Goal: Task Accomplishment & Management: Manage account settings

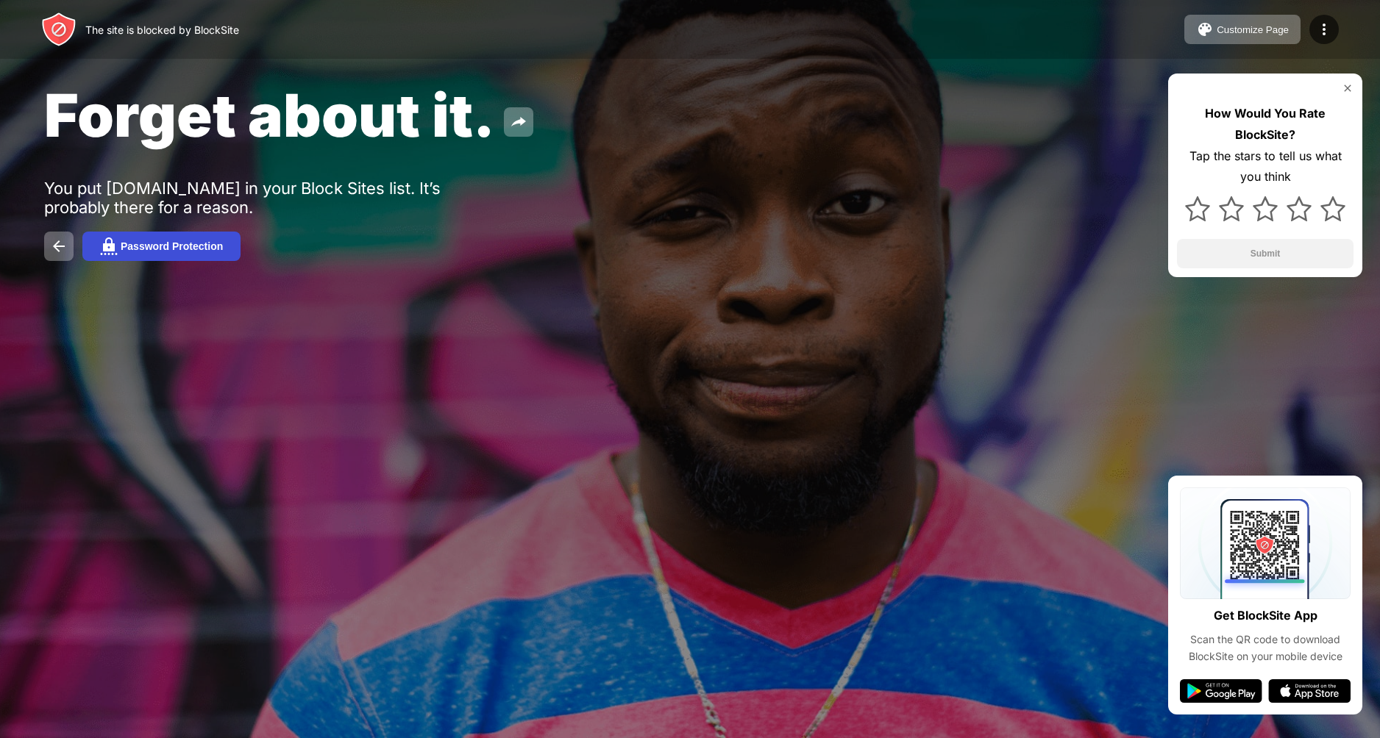
click at [199, 256] on button "Password Protection" at bounding box center [161, 246] width 158 height 29
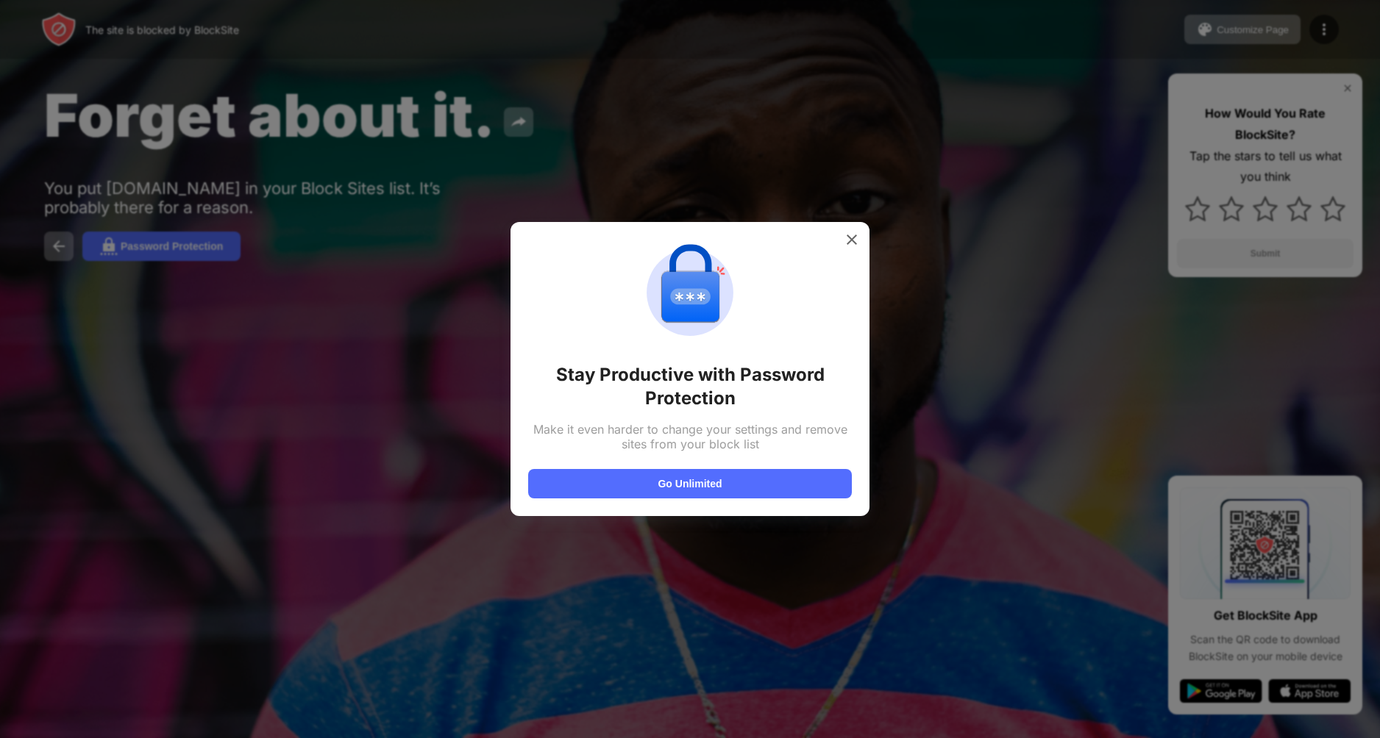
drag, startPoint x: 362, startPoint y: 302, endPoint x: 284, endPoint y: 288, distance: 79.2
click at [357, 302] on div at bounding box center [690, 369] width 1380 height 738
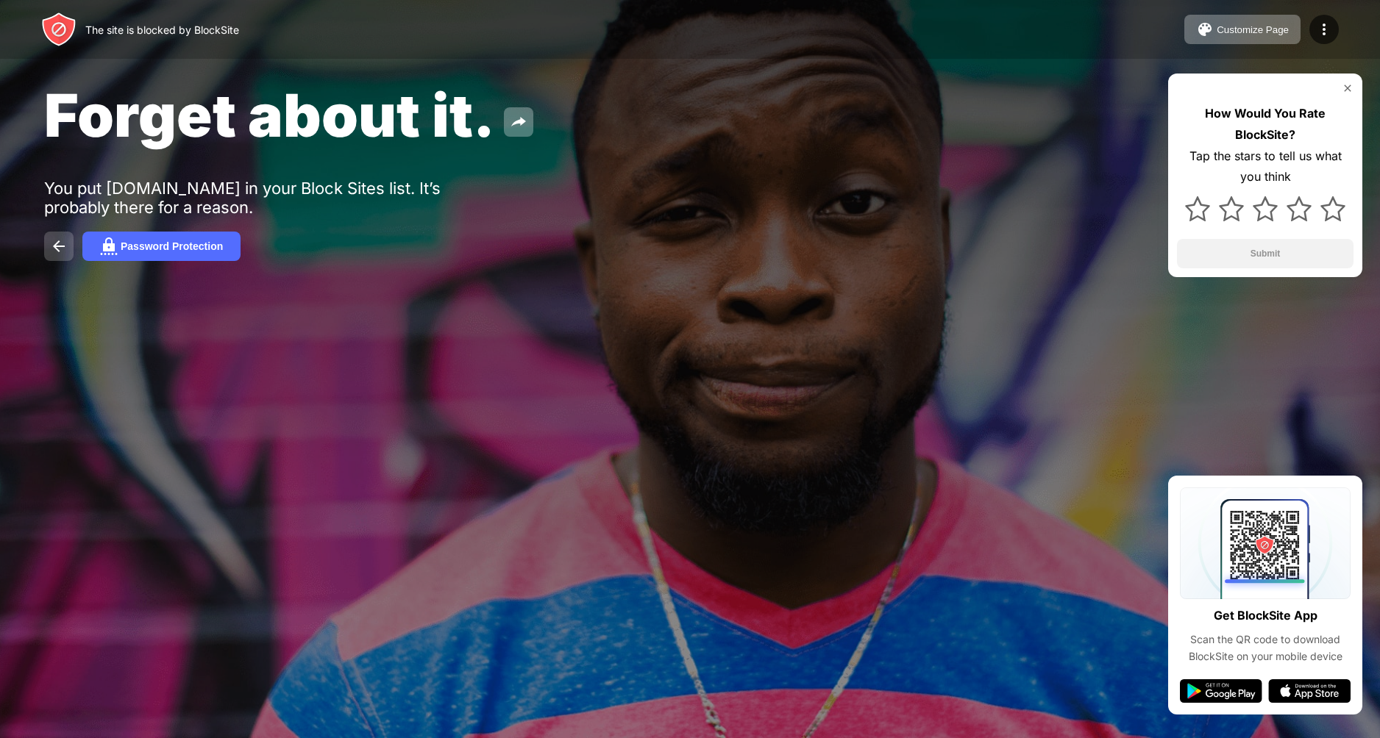
click at [54, 242] on img at bounding box center [59, 247] width 18 height 18
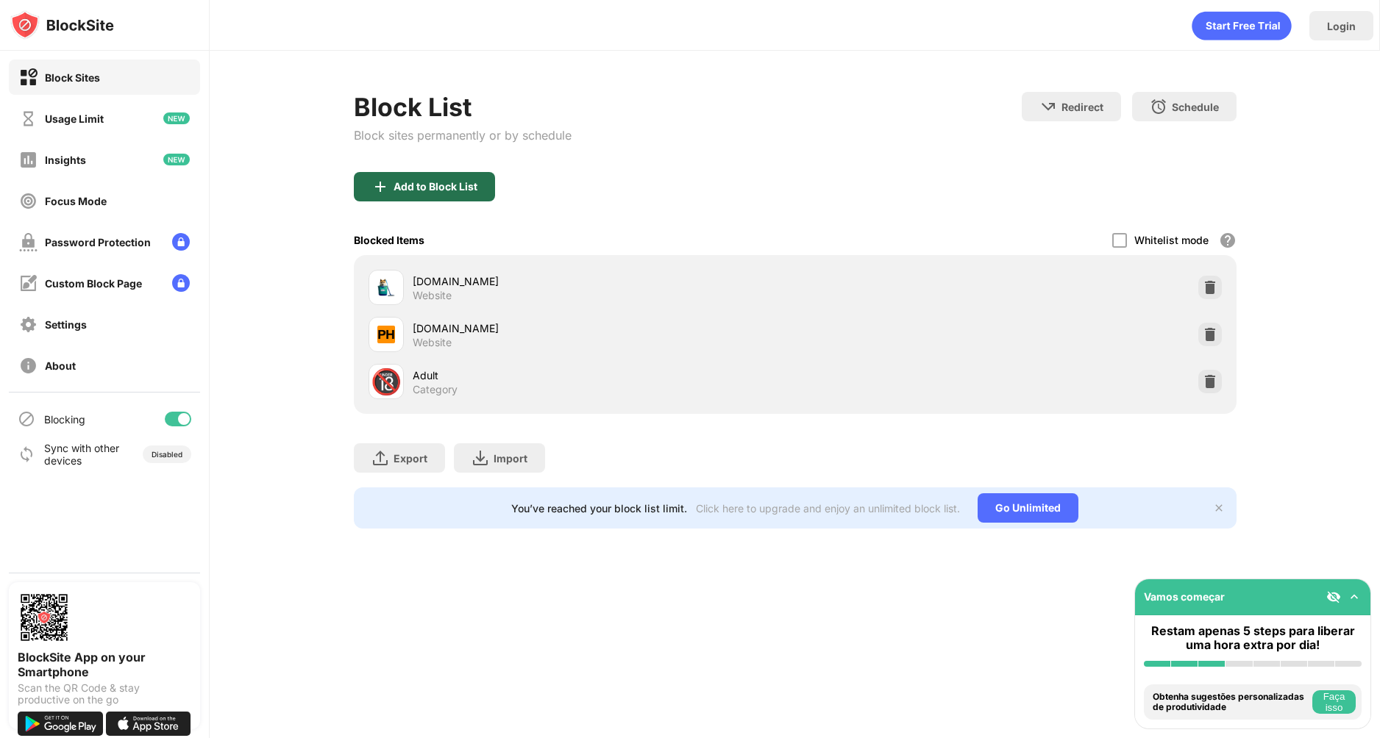
click at [409, 183] on div "Add to Block List" at bounding box center [435, 187] width 84 height 12
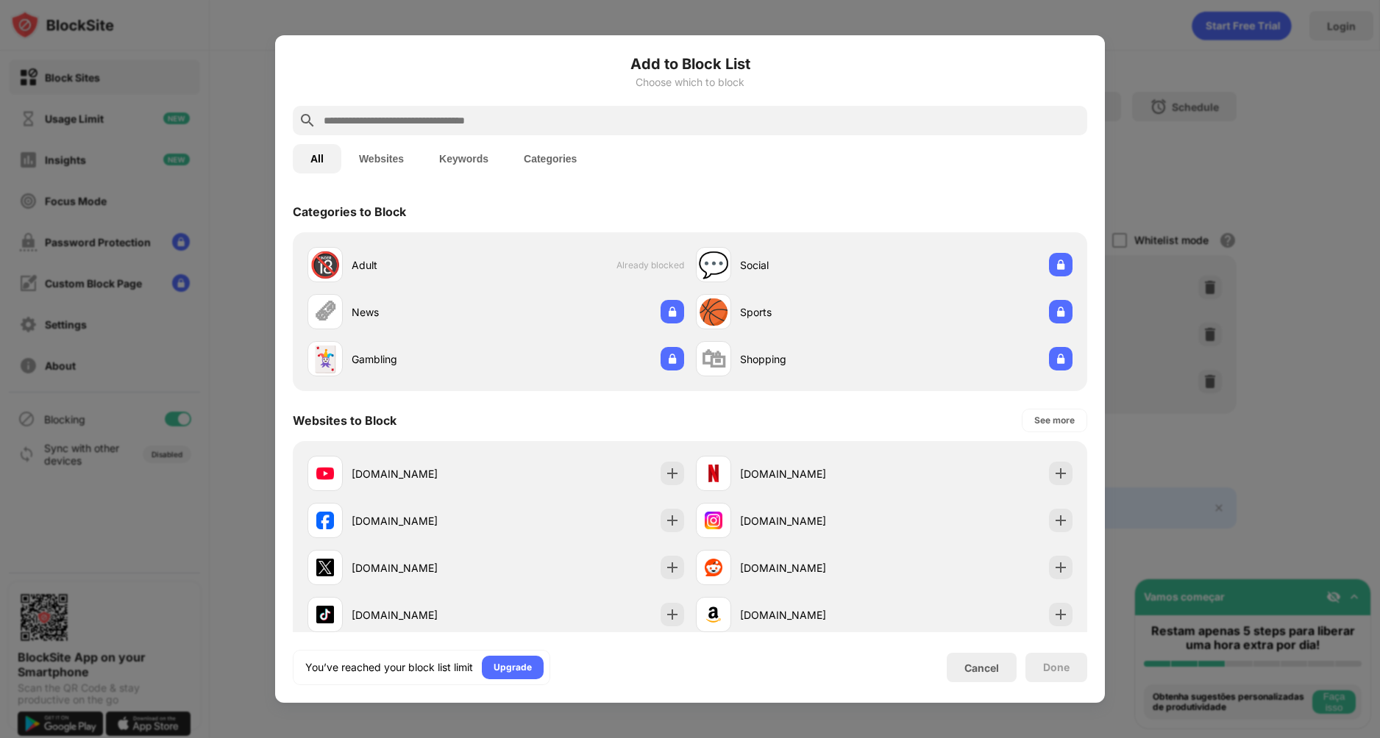
click at [1218, 188] on div at bounding box center [690, 369] width 1380 height 738
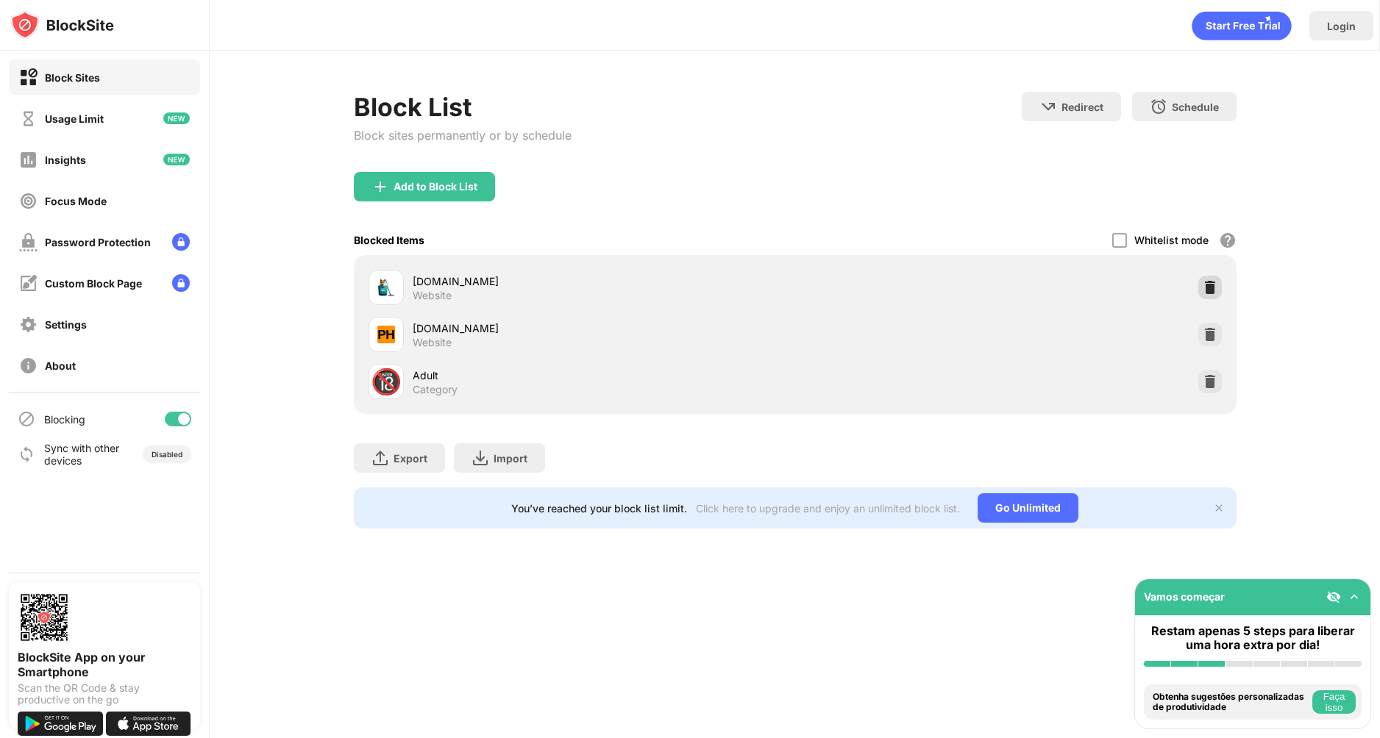
click at [1213, 289] on img at bounding box center [1210, 287] width 15 height 15
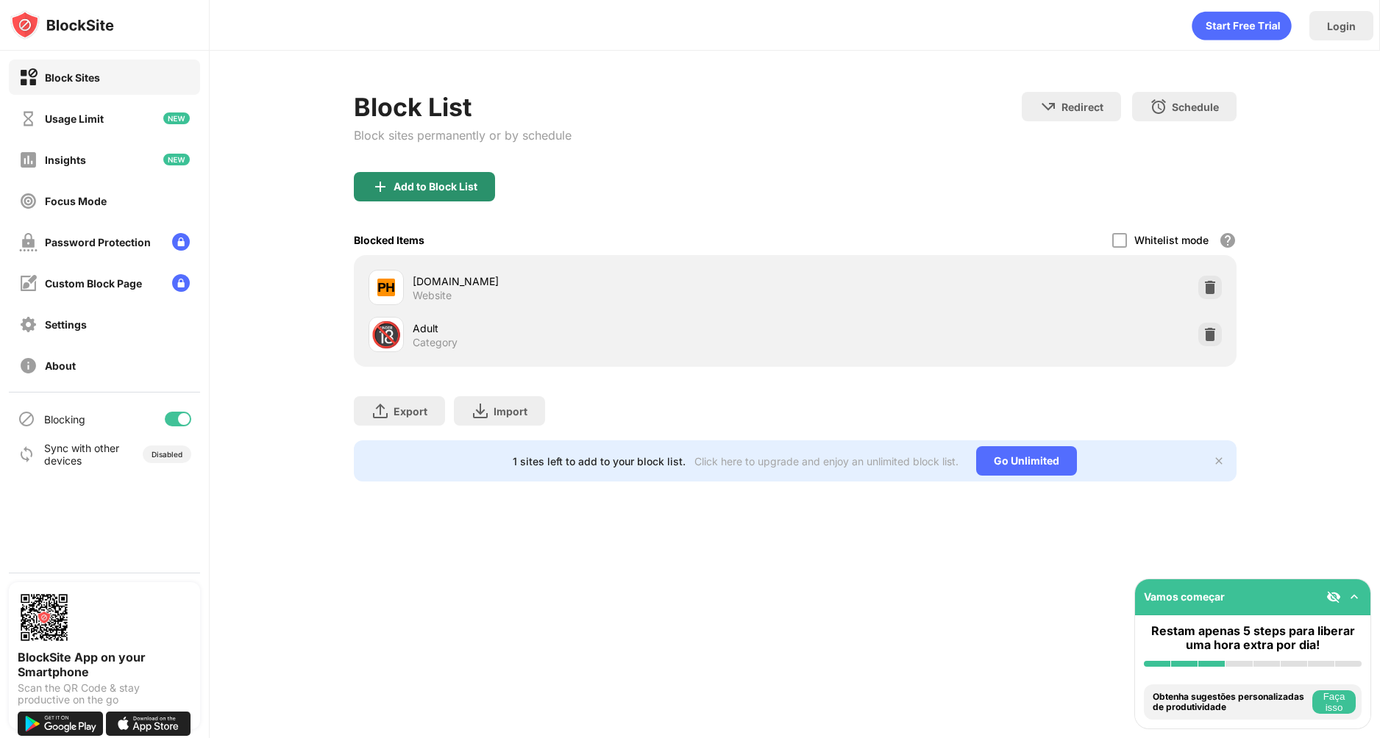
click at [443, 193] on div "Add to Block List" at bounding box center [424, 186] width 141 height 29
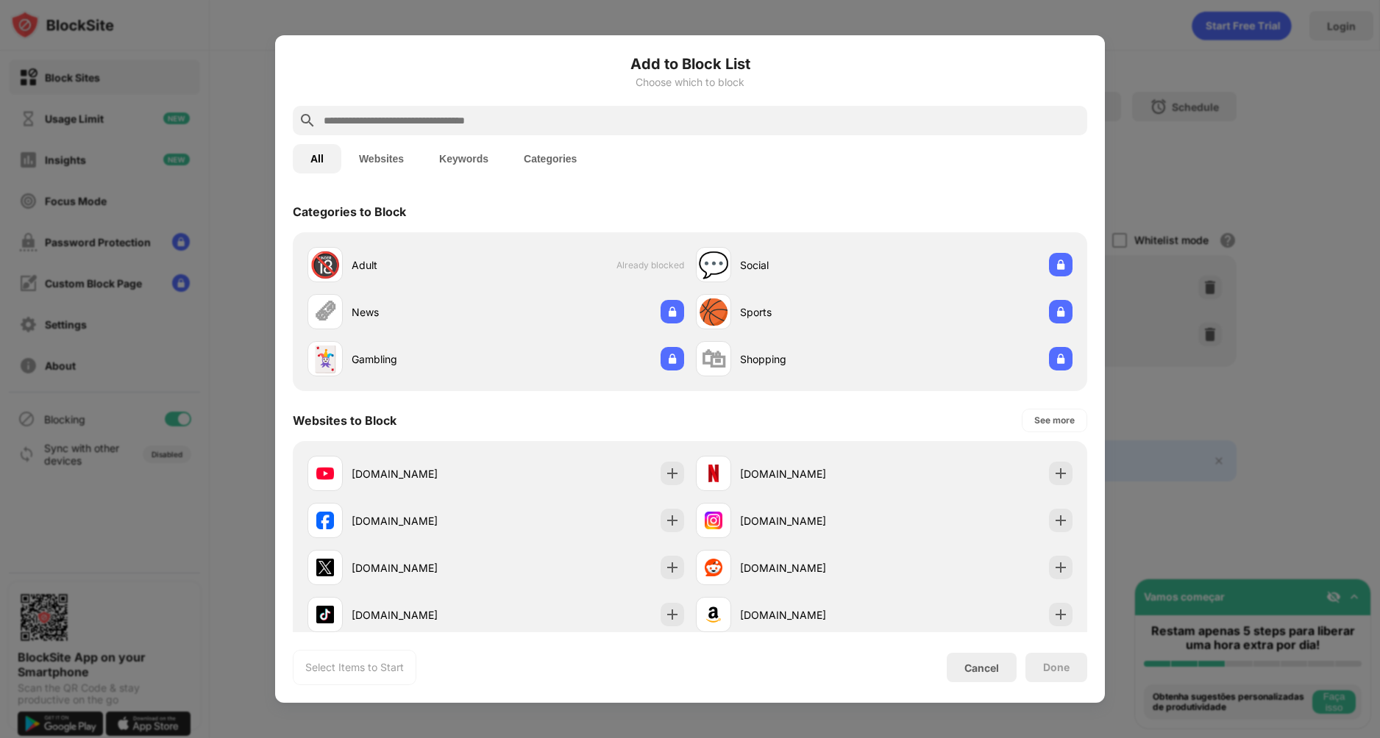
click at [482, 123] on input "text" at bounding box center [701, 121] width 759 height 18
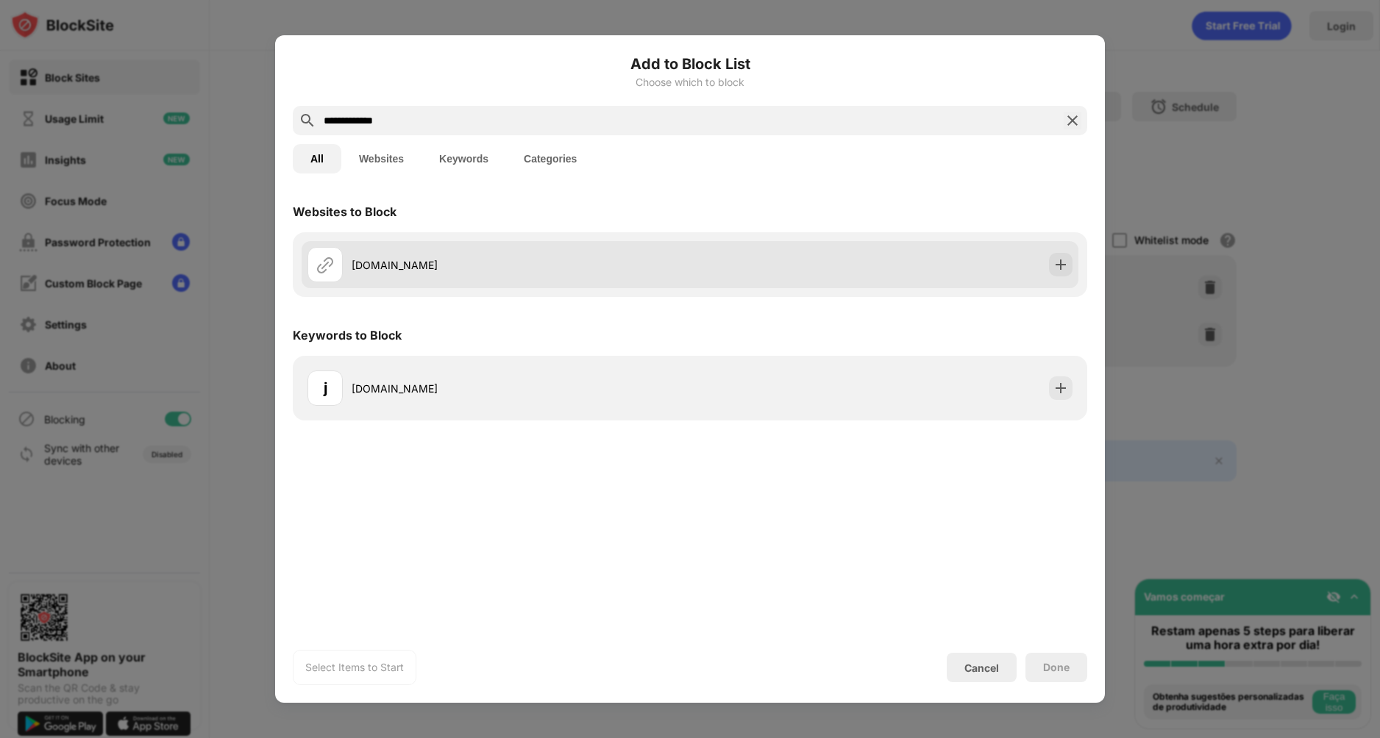
type input "**********"
click at [383, 271] on div "janitorai.com" at bounding box center [521, 264] width 338 height 15
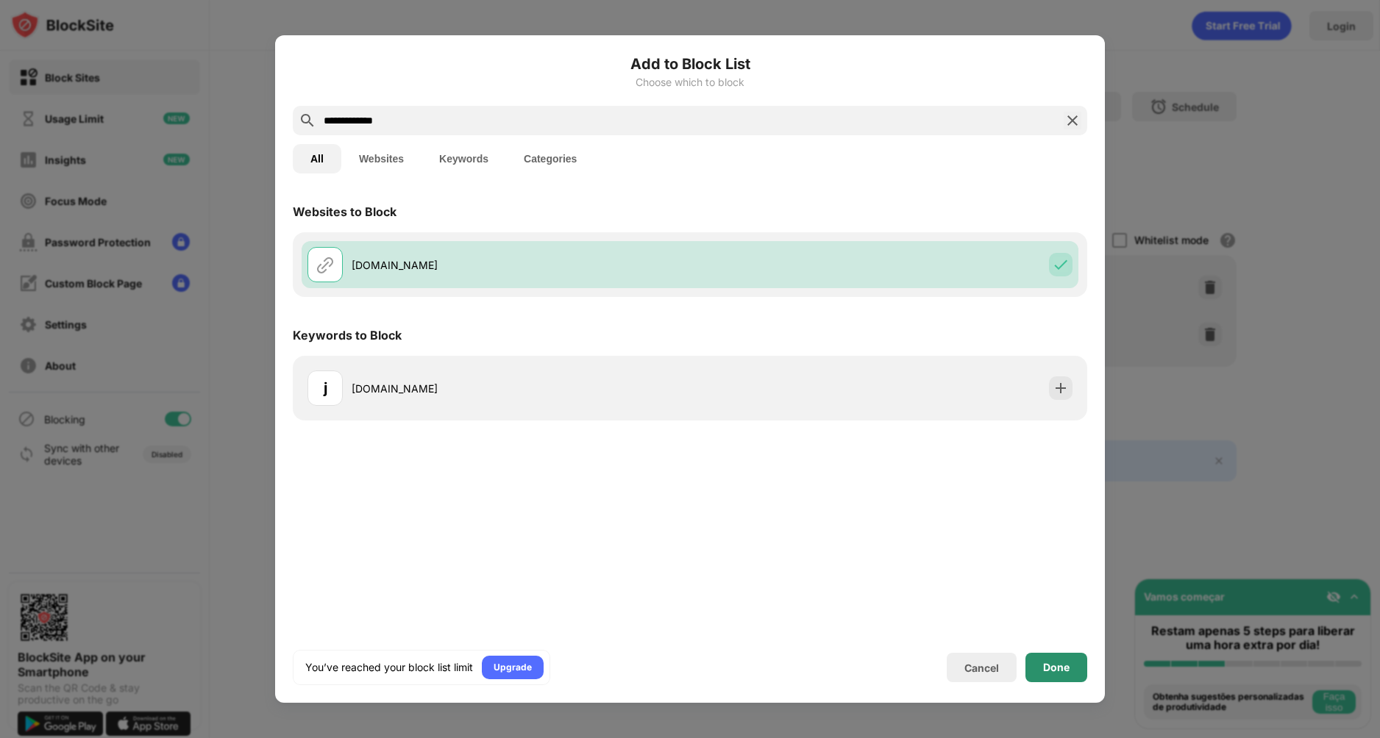
click at [1054, 670] on div "Done" at bounding box center [1056, 668] width 26 height 12
